Goal: Information Seeking & Learning: Find contact information

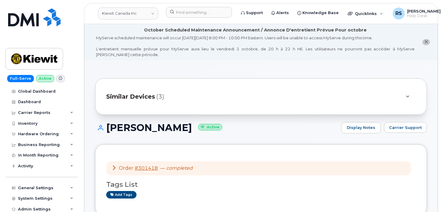
scroll to position [160, 0]
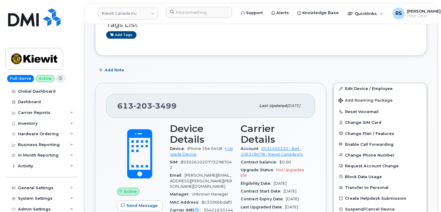
click at [4, 204] on div "Full-Serve Active Global Dashboard Dashboard Carrier Reports Monthly Billing Da…" at bounding box center [40, 106] width 81 height 212
click at [180, 14] on input at bounding box center [199, 12] width 66 height 11
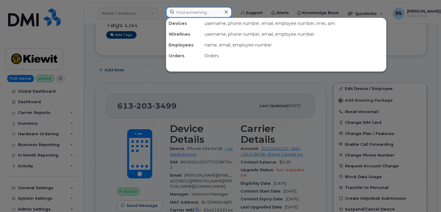
paste input "682-261-9168"
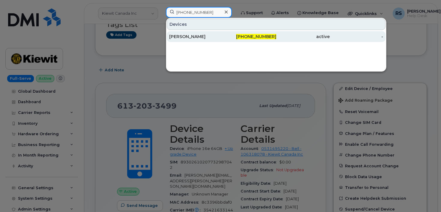
type input "682-261-9168"
click at [197, 34] on div "DONOVAN KEETON" at bounding box center [195, 37] width 53 height 6
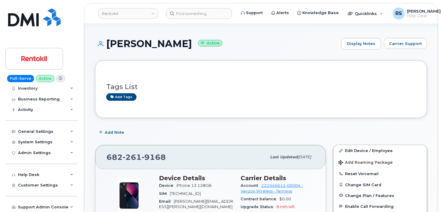
scroll to position [100, 0]
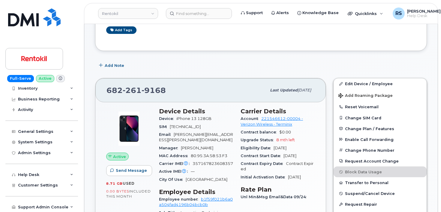
click at [265, 66] on div "Add Note" at bounding box center [261, 65] width 332 height 11
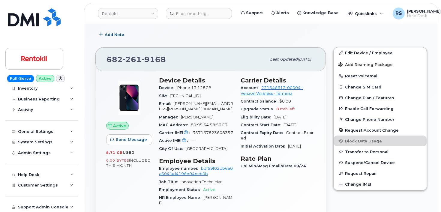
scroll to position [140, 0]
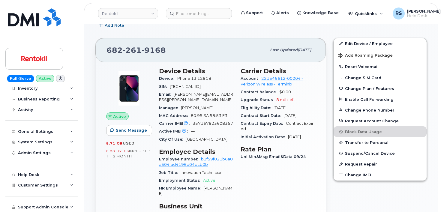
click at [244, 29] on div "Add Note" at bounding box center [261, 25] width 332 height 11
drag, startPoint x: 166, startPoint y: 50, endPoint x: 113, endPoint y: 50, distance: 53.1
click at [107, 50] on div "682 261 9168" at bounding box center [187, 50] width 160 height 13
copy span "682 261 9168"
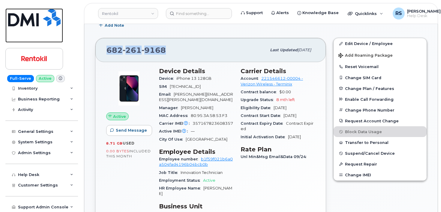
click at [9, 36] on link at bounding box center [34, 25] width 58 height 34
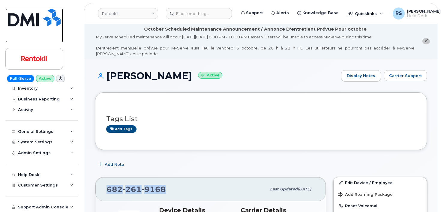
scroll to position [0, 0]
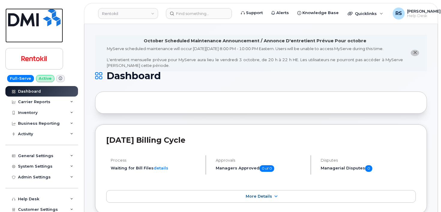
click at [9, 37] on link at bounding box center [34, 25] width 58 height 34
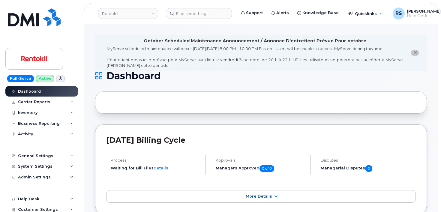
click at [5, 203] on div "Full-Serve Active Dashboard Carrier Reports Monthly Billing Data Daily Data Poo…" at bounding box center [40, 106] width 81 height 212
click at [180, 11] on input at bounding box center [199, 13] width 66 height 11
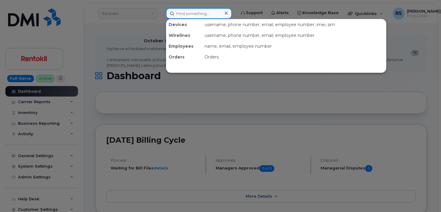
paste input "760.533.0596"
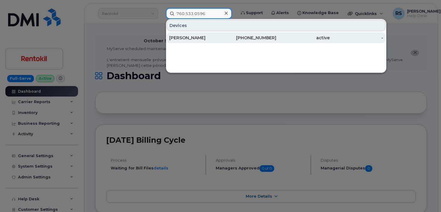
type input "760.533.0596"
click at [197, 35] on div "MANUEL FRANCO" at bounding box center [195, 38] width 53 height 6
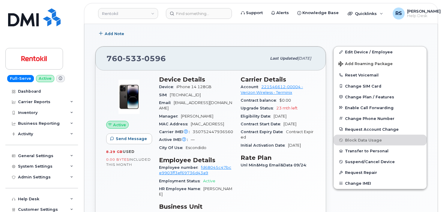
scroll to position [140, 0]
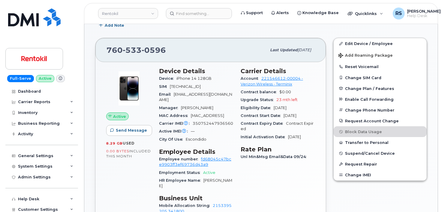
click at [4, 205] on div "Full-Serve Active Dashboard Carrier Reports Monthly Billing Data Daily Data Poo…" at bounding box center [40, 106] width 81 height 212
click at [3, 204] on div "Full-Serve Active Dashboard Carrier Reports Monthly Billing Data Daily Data Poo…" at bounding box center [40, 106] width 81 height 212
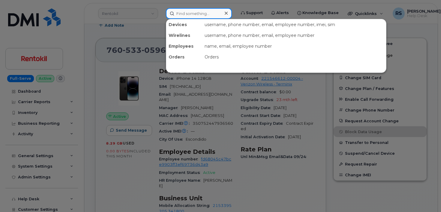
click at [181, 14] on input at bounding box center [199, 13] width 66 height 11
paste input "5182775083"
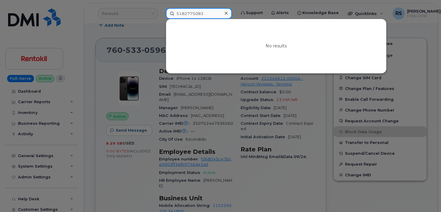
drag, startPoint x: 185, startPoint y: 13, endPoint x: 191, endPoint y: 22, distance: 11.6
click at [185, 13] on input "5182775083" at bounding box center [199, 13] width 66 height 11
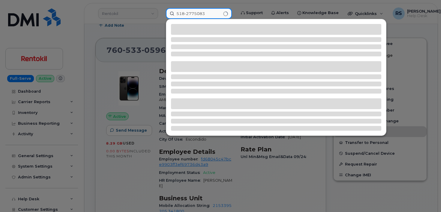
click at [194, 15] on input "518-2775083" at bounding box center [199, 13] width 66 height 11
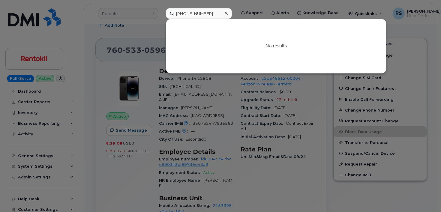
click at [88, 15] on div at bounding box center [220, 106] width 441 height 212
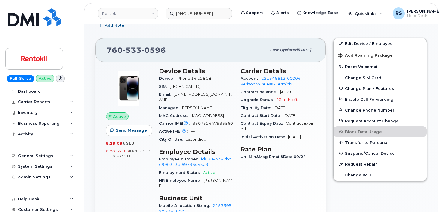
click at [9, 204] on div "Help Desk" at bounding box center [41, 199] width 73 height 11
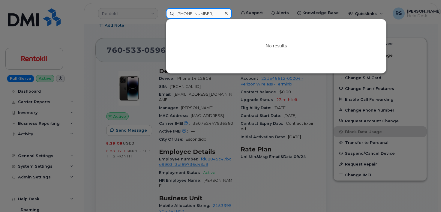
drag, startPoint x: 219, startPoint y: 12, endPoint x: 140, endPoint y: 18, distance: 79.2
click at [161, 18] on div "518-277-5083 No results" at bounding box center [199, 13] width 76 height 11
paste input "354933386133320"
click at [4, 205] on div at bounding box center [220, 106] width 441 height 212
drag, startPoint x: 224, startPoint y: 13, endPoint x: 132, endPoint y: 22, distance: 92.5
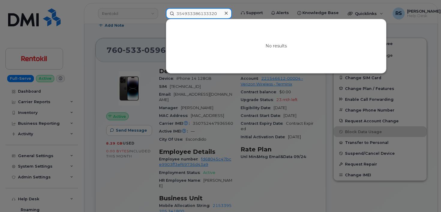
click at [161, 19] on div "354933386133320 No results" at bounding box center [199, 13] width 76 height 11
paste input "John Skorupski"
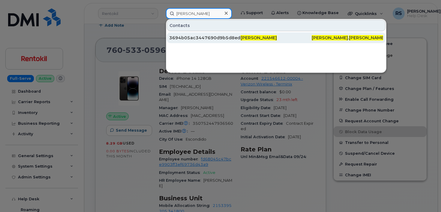
type input "John Skorupski"
click at [254, 39] on span "John Skorupski" at bounding box center [259, 37] width 36 height 5
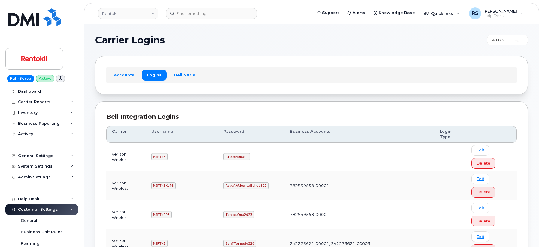
click at [178, 37] on h1 "Carrier Logins" at bounding box center [289, 40] width 389 height 10
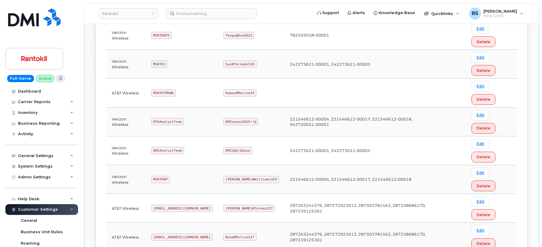
scroll to position [180, 0]
click at [162, 92] on code "MSRTKTMXBK" at bounding box center [163, 92] width 25 height 7
copy code "MSRTKTMXBK"
drag, startPoint x: 225, startPoint y: 92, endPoint x: 261, endPoint y: 95, distance: 35.6
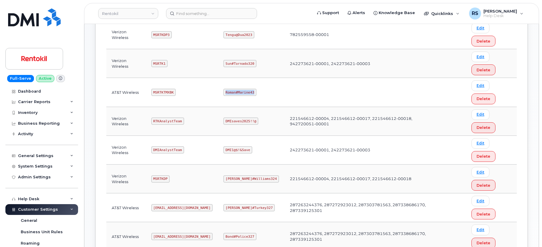
click at [261, 95] on td "Roman#Marine43" at bounding box center [251, 92] width 66 height 29
copy code "Roman#Marine43"
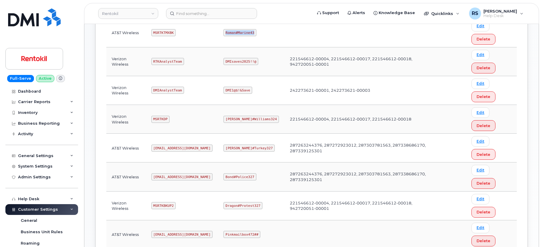
scroll to position [240, 0]
drag, startPoint x: 155, startPoint y: 147, endPoint x: 213, endPoint y: 149, distance: 58.5
click at [213, 149] on td "Ms-rentokil-backup@dminc.com" at bounding box center [182, 148] width 72 height 29
copy code "Ms-rentokil-backup@dminc.com"
drag, startPoint x: 225, startPoint y: 148, endPoint x: 260, endPoint y: 148, distance: 35.1
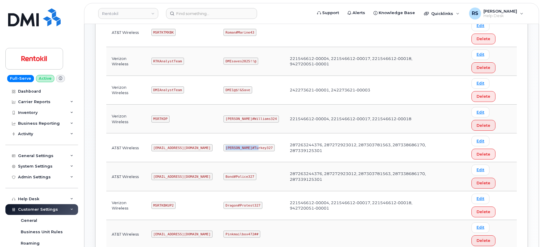
click at [260, 148] on td "George#Turkey327" at bounding box center [251, 148] width 66 height 29
copy code "George#Turkey327"
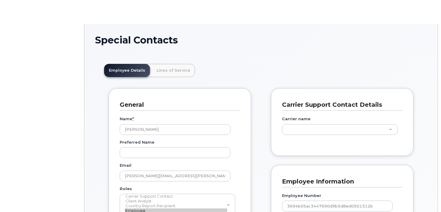
type input "35238904"
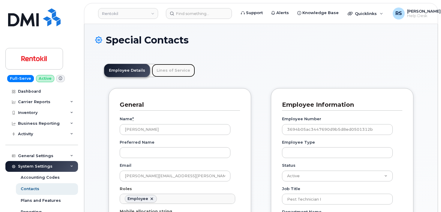
click at [157, 70] on link "Lines of Service" at bounding box center [173, 70] width 43 height 13
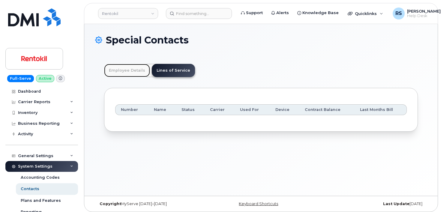
click at [119, 71] on link "Employee Details" at bounding box center [127, 70] width 46 height 13
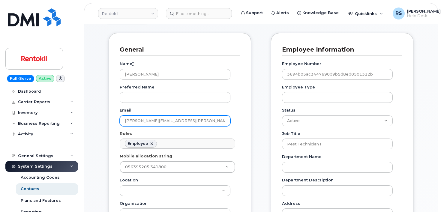
scroll to position [0, 0]
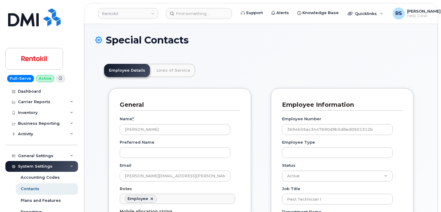
click at [11, 209] on div "System Settings Accounting Codes Contacts Plans and Features Reporting Carrier …" at bounding box center [42, 206] width 74 height 91
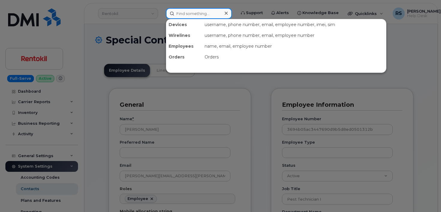
click at [184, 13] on input at bounding box center [199, 13] width 66 height 11
paste input "[PHONE_NUMBER]"
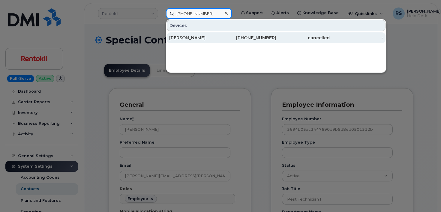
type input "[PHONE_NUMBER]"
click at [187, 36] on div "[PERSON_NAME]" at bounding box center [195, 38] width 53 height 6
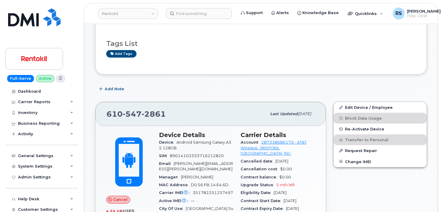
scroll to position [60, 0]
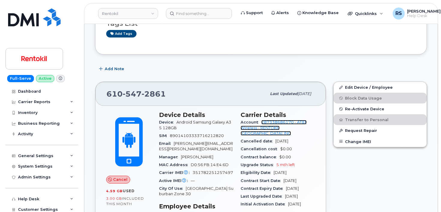
click at [280, 122] on link "287338686170 - AT&T Wireless - RENTOKIL [GEOGRAPHIC_DATA], INC" at bounding box center [274, 128] width 66 height 16
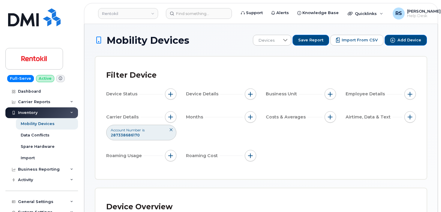
click at [216, 38] on h1 "Mobility Devices" at bounding box center [172, 40] width 155 height 11
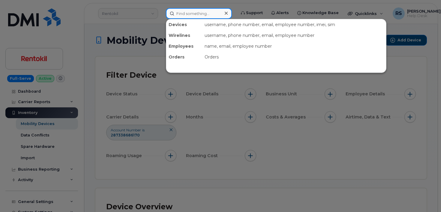
click at [179, 13] on input at bounding box center [199, 13] width 66 height 11
paste input "(610) 547-2861"
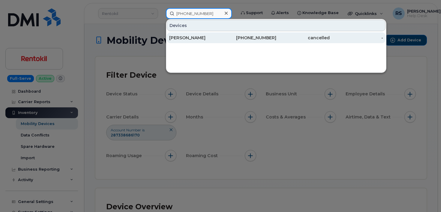
type input "(610) 547-2861"
click at [191, 34] on div "PAUL MCLAUGHLIN" at bounding box center [195, 37] width 53 height 11
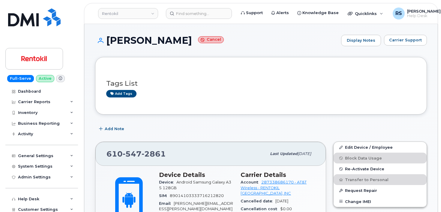
click at [408, 41] on span "Carrier Support" at bounding box center [405, 40] width 33 height 6
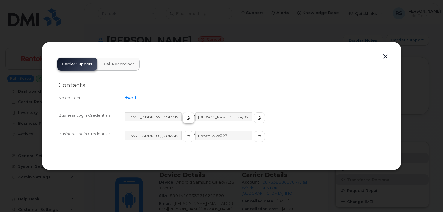
click at [187, 118] on icon "button" at bounding box center [189, 118] width 4 height 4
click at [257, 118] on icon "button" at bounding box center [259, 118] width 4 height 4
click at [272, 76] on div "Contacts No contact Add Business Login Credentials Ms-rentokil-backup@dminc.com…" at bounding box center [222, 115] width 338 height 89
click at [387, 57] on button "button" at bounding box center [385, 57] width 9 height 8
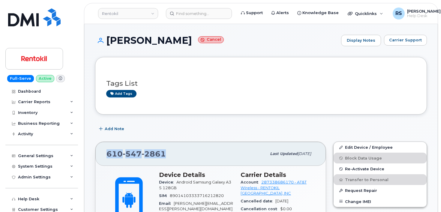
drag, startPoint x: 168, startPoint y: 155, endPoint x: 107, endPoint y: 159, distance: 61.3
click at [107, 159] on div "610 547 2861" at bounding box center [187, 154] width 160 height 13
copy span "610 547 2861"
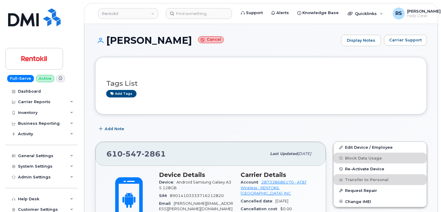
click at [5, 182] on div "Full-Serve Active Dashboard Carrier Reports Monthly Billing Data Daily Data Poo…" at bounding box center [40, 106] width 81 height 212
click at [186, 15] on input at bounding box center [199, 13] width 66 height 11
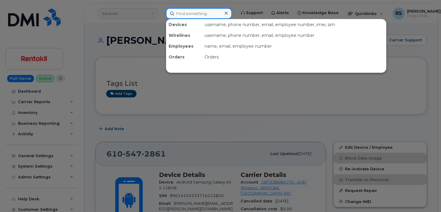
paste input "(520) 392-4296"
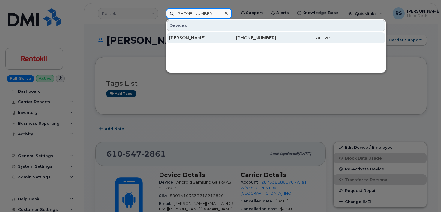
type input "(520) 392-4296"
click at [190, 38] on div "[PERSON_NAME]" at bounding box center [195, 38] width 53 height 6
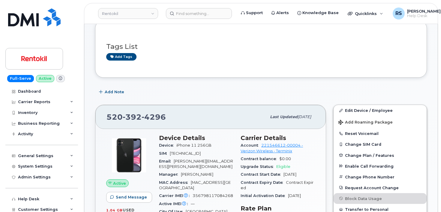
scroll to position [40, 0]
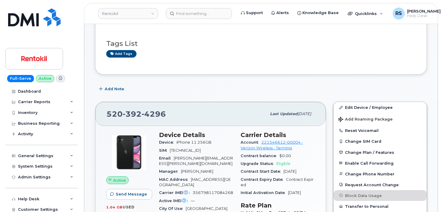
click at [4, 191] on div "Full-Serve Active Dashboard Carrier Reports Monthly Billing Data Daily Data Poo…" at bounding box center [40, 106] width 81 height 212
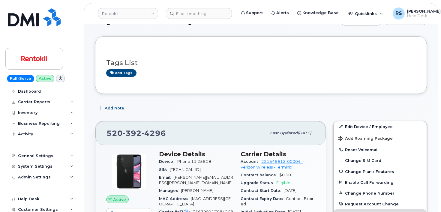
scroll to position [0, 0]
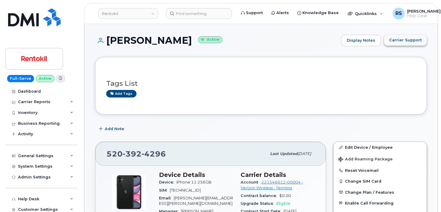
click at [400, 45] on button "Carrier Support" at bounding box center [405, 40] width 43 height 11
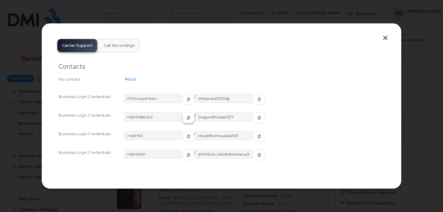
click at [187, 117] on icon "button" at bounding box center [189, 118] width 4 height 4
click at [257, 118] on icon "button" at bounding box center [259, 118] width 4 height 4
click at [386, 38] on button "button" at bounding box center [385, 38] width 9 height 8
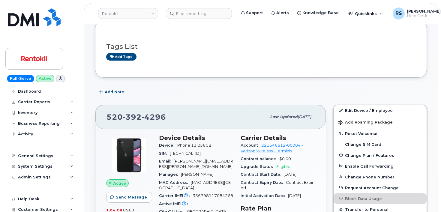
scroll to position [40, 0]
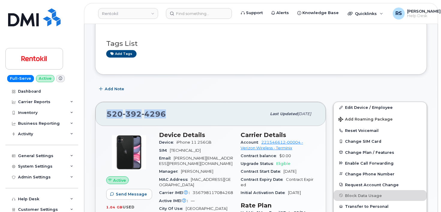
drag, startPoint x: 169, startPoint y: 115, endPoint x: 107, endPoint y: 115, distance: 61.8
click at [103, 115] on div "[PHONE_NUMBER] Last updated [DATE]" at bounding box center [210, 114] width 230 height 24
copy span "[PHONE_NUMBER]"
click at [178, 90] on div "Add Note" at bounding box center [261, 89] width 332 height 11
